Goal: Find specific page/section: Find specific page/section

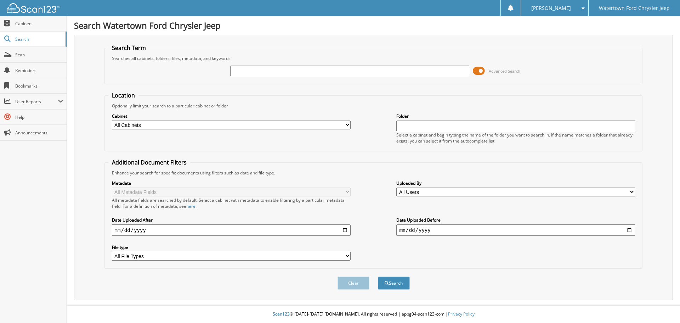
click at [477, 75] on span at bounding box center [479, 71] width 12 height 11
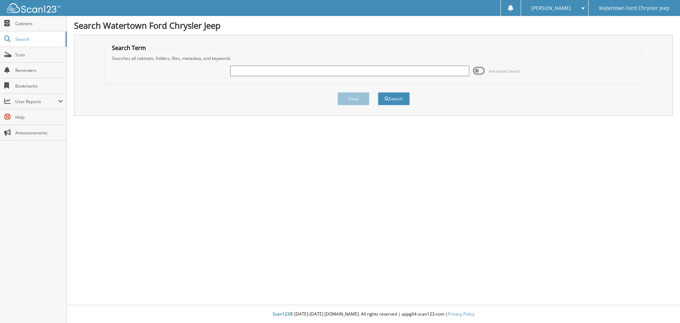
click at [279, 70] on input "text" at bounding box center [349, 71] width 239 height 11
type input "beers"
click at [378, 92] on button "Search" at bounding box center [394, 98] width 32 height 13
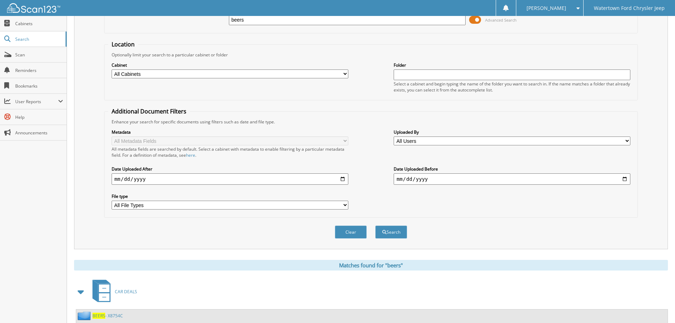
scroll to position [113, 0]
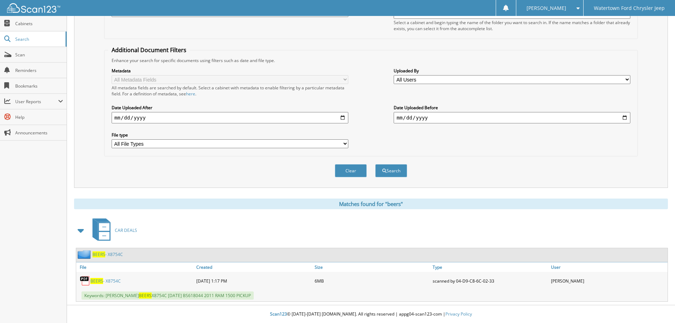
click at [104, 282] on link "BEERS - X8754C" at bounding box center [105, 281] width 30 height 6
